Goal: Use online tool/utility: Utilize a website feature to perform a specific function

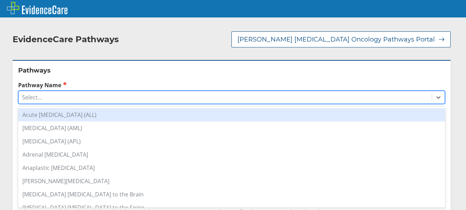
click at [45, 98] on div "Select..." at bounding box center [225, 98] width 413 height 12
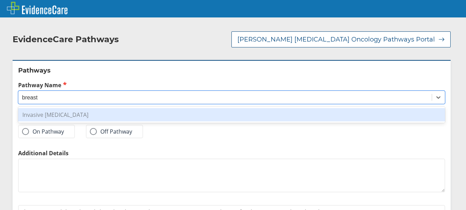
click at [53, 114] on div "Invasive [MEDICAL_DATA]" at bounding box center [231, 114] width 427 height 13
type input "breast"
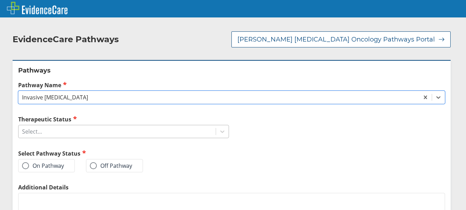
click at [50, 136] on div "Select..." at bounding box center [117, 132] width 197 height 12
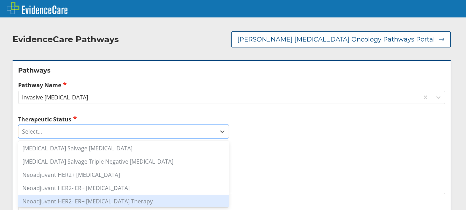
scroll to position [335, 0]
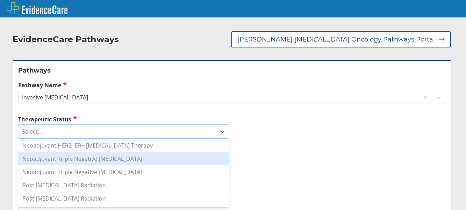
click at [60, 161] on div "Neoadjuvant Triple Negative [MEDICAL_DATA]" at bounding box center [123, 158] width 211 height 13
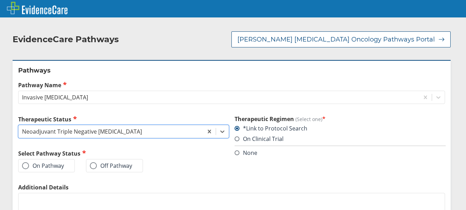
scroll to position [56, 0]
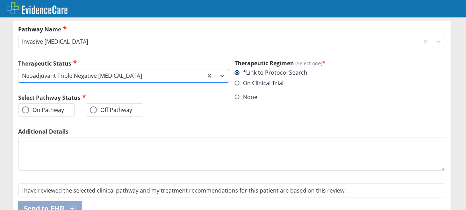
click at [49, 116] on div "On Pathway" at bounding box center [46, 109] width 57 height 13
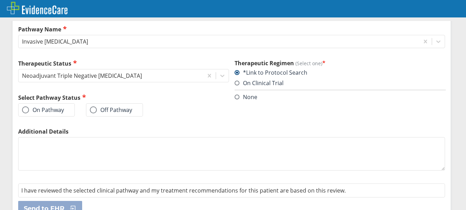
click at [48, 111] on label "On Pathway" at bounding box center [43, 110] width 42 height 7
click at [0, 0] on input "On Pathway" at bounding box center [0, 0] width 0 height 0
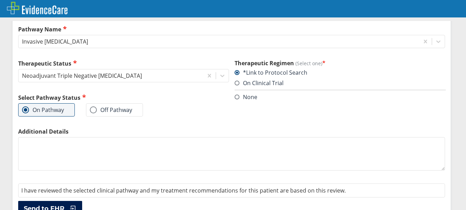
click at [52, 206] on span "Send to EHR" at bounding box center [44, 209] width 41 height 8
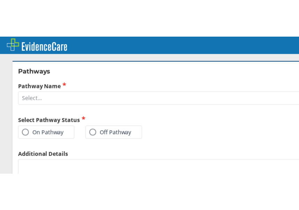
scroll to position [126, 0]
